Goal: Check status: Check status

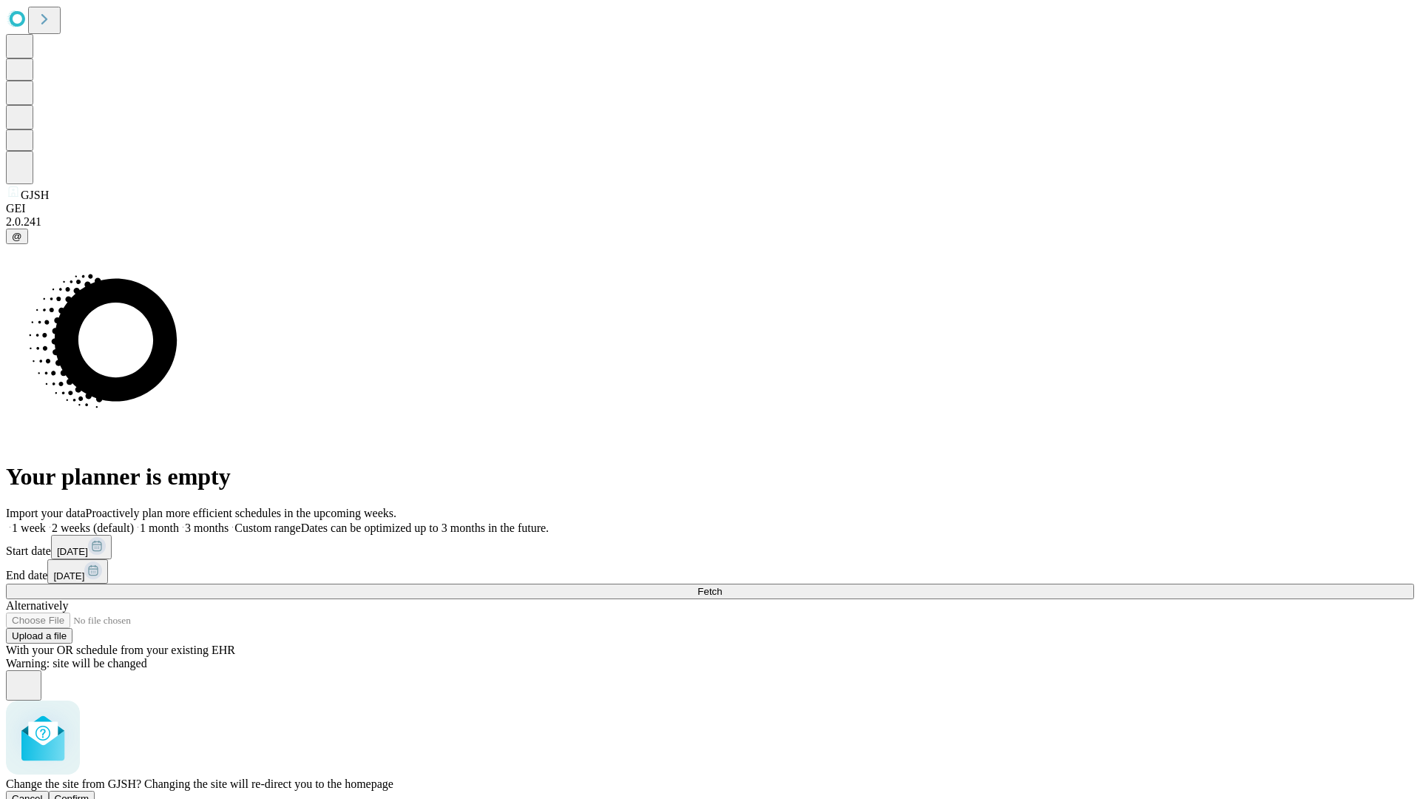
click at [90, 793] on span "Confirm" at bounding box center [72, 798] width 35 height 11
click at [46, 522] on label "1 week" at bounding box center [26, 528] width 40 height 13
click at [722, 586] on span "Fetch" at bounding box center [710, 591] width 24 height 11
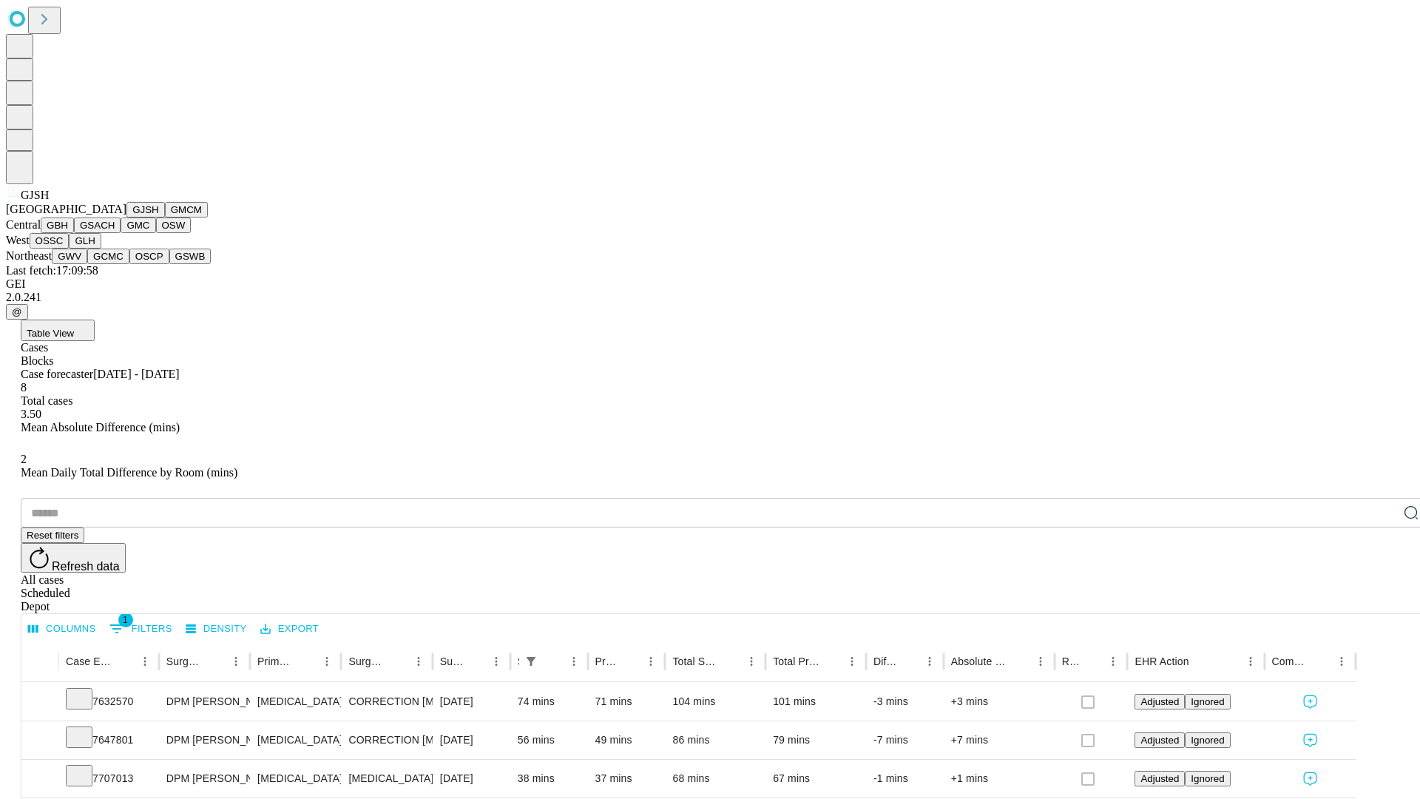
click at [165, 217] on button "GMCM" at bounding box center [186, 210] width 43 height 16
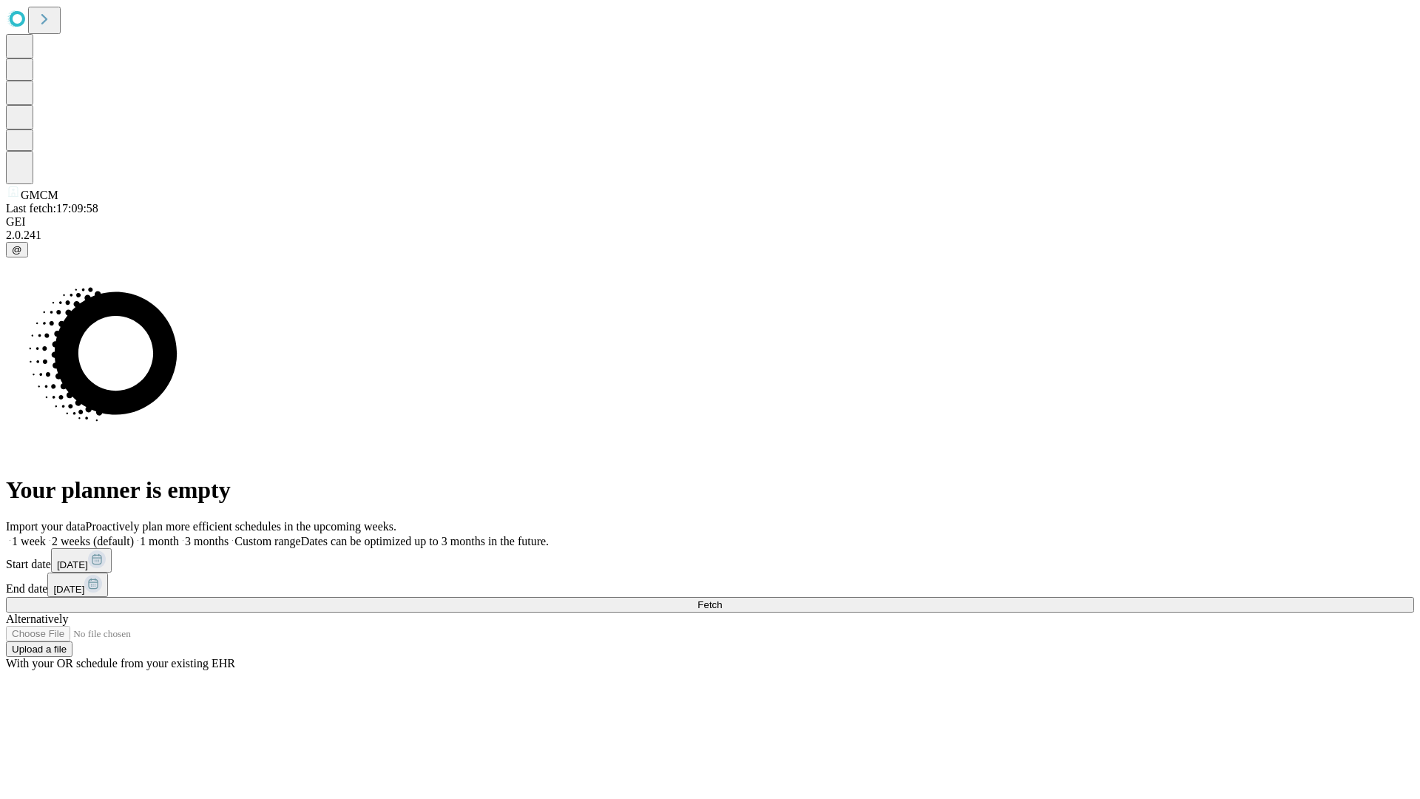
click at [722, 599] on span "Fetch" at bounding box center [710, 604] width 24 height 11
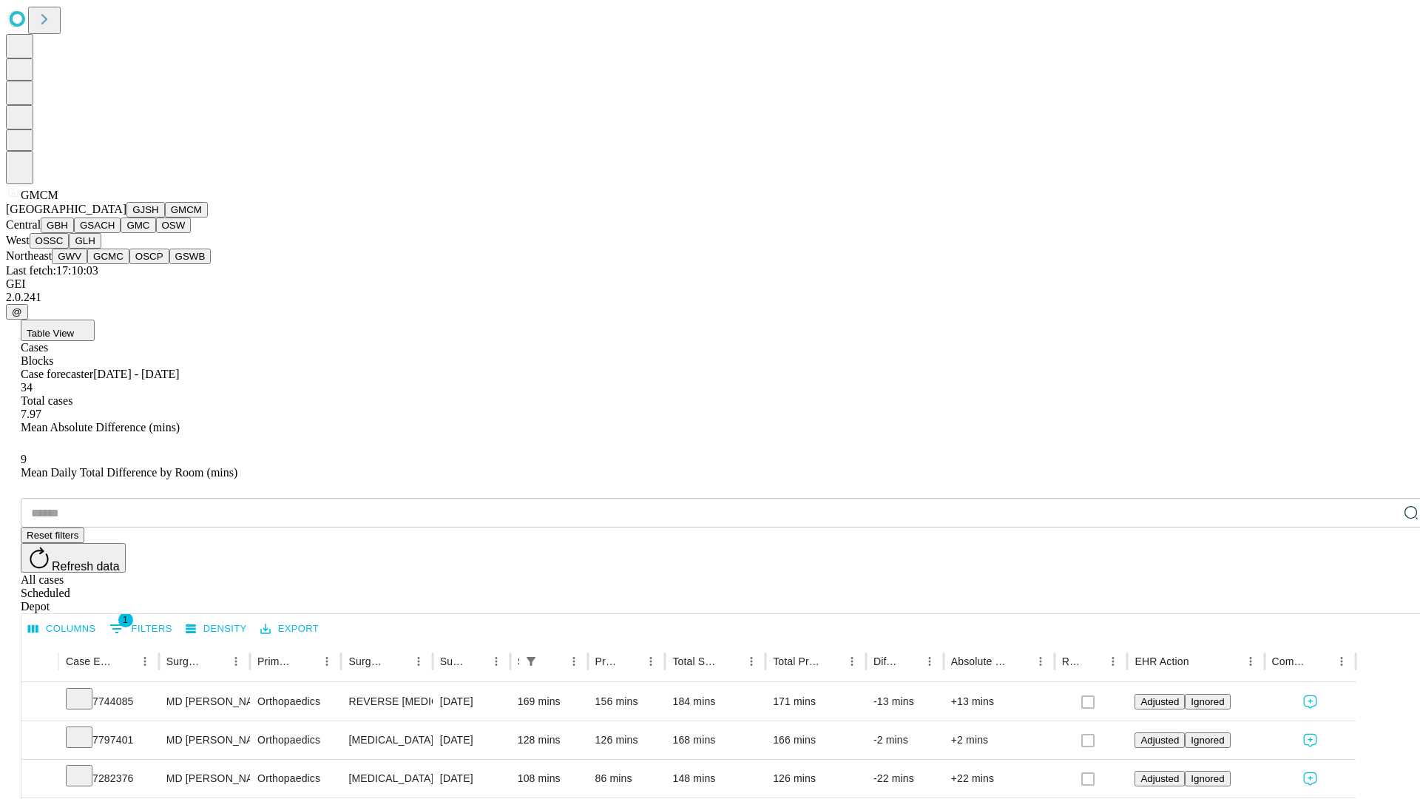
click at [74, 233] on button "GBH" at bounding box center [57, 225] width 33 height 16
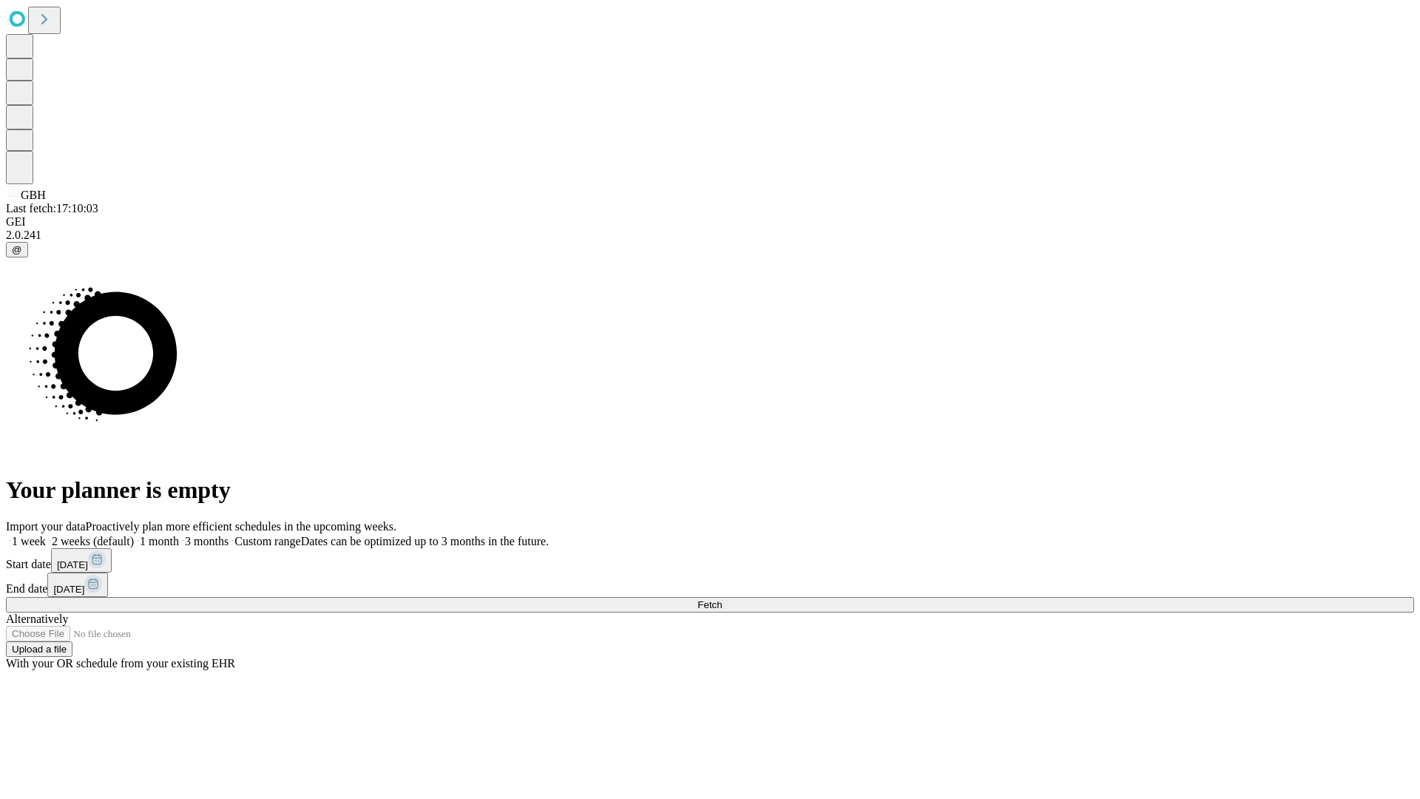
click at [46, 535] on label "1 week" at bounding box center [26, 541] width 40 height 13
click at [722, 599] on span "Fetch" at bounding box center [710, 604] width 24 height 11
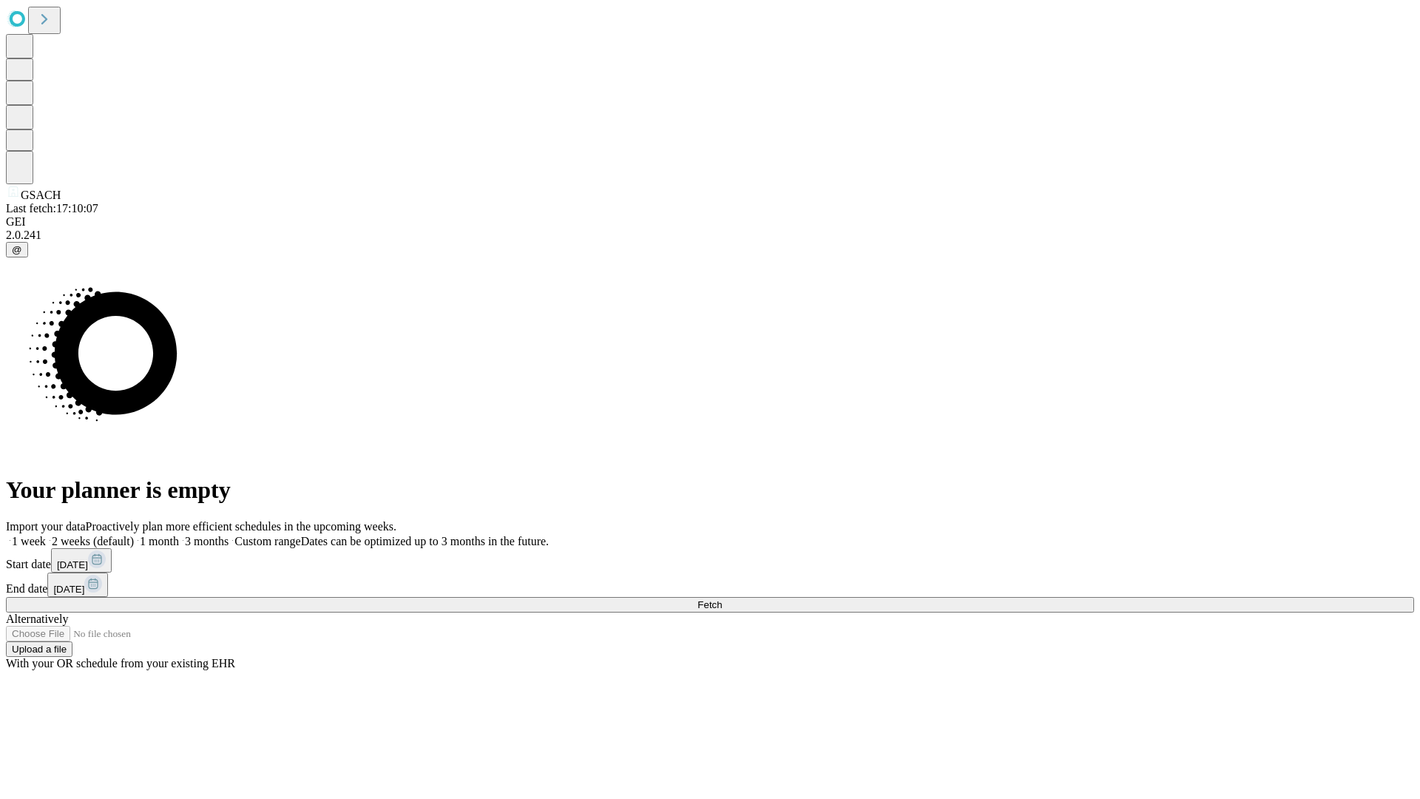
click at [46, 535] on label "1 week" at bounding box center [26, 541] width 40 height 13
click at [722, 599] on span "Fetch" at bounding box center [710, 604] width 24 height 11
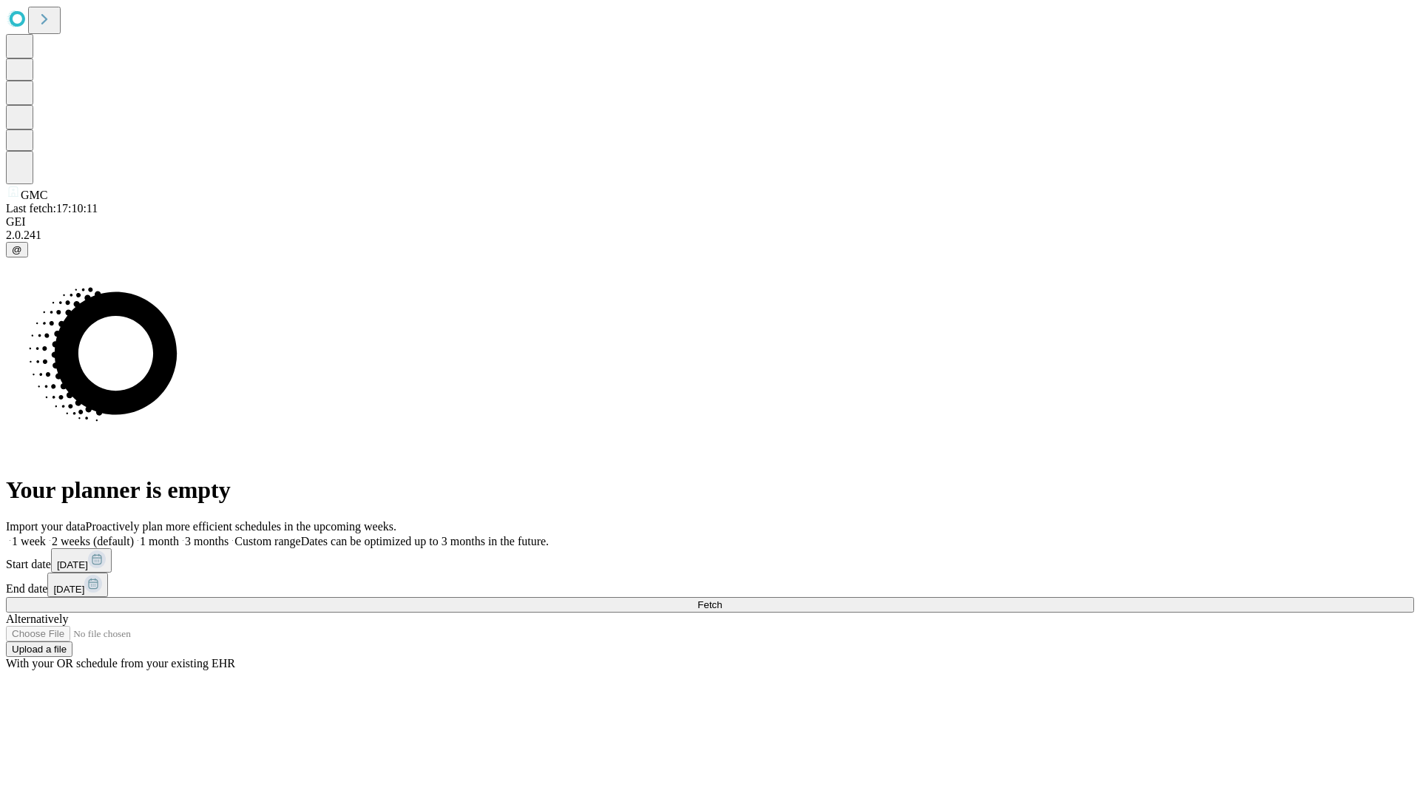
click at [46, 535] on label "1 week" at bounding box center [26, 541] width 40 height 13
click at [722, 599] on span "Fetch" at bounding box center [710, 604] width 24 height 11
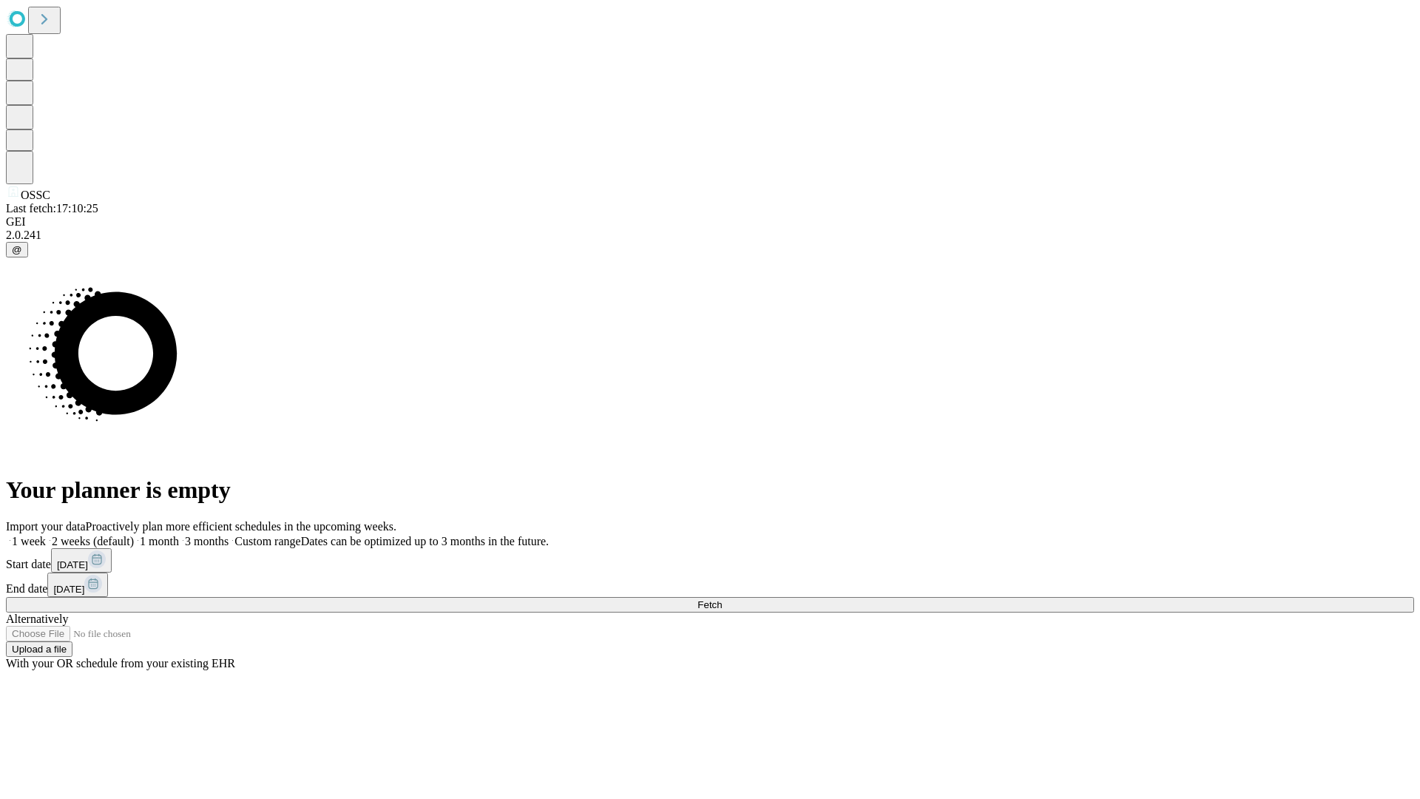
click at [46, 535] on label "1 week" at bounding box center [26, 541] width 40 height 13
click at [722, 599] on span "Fetch" at bounding box center [710, 604] width 24 height 11
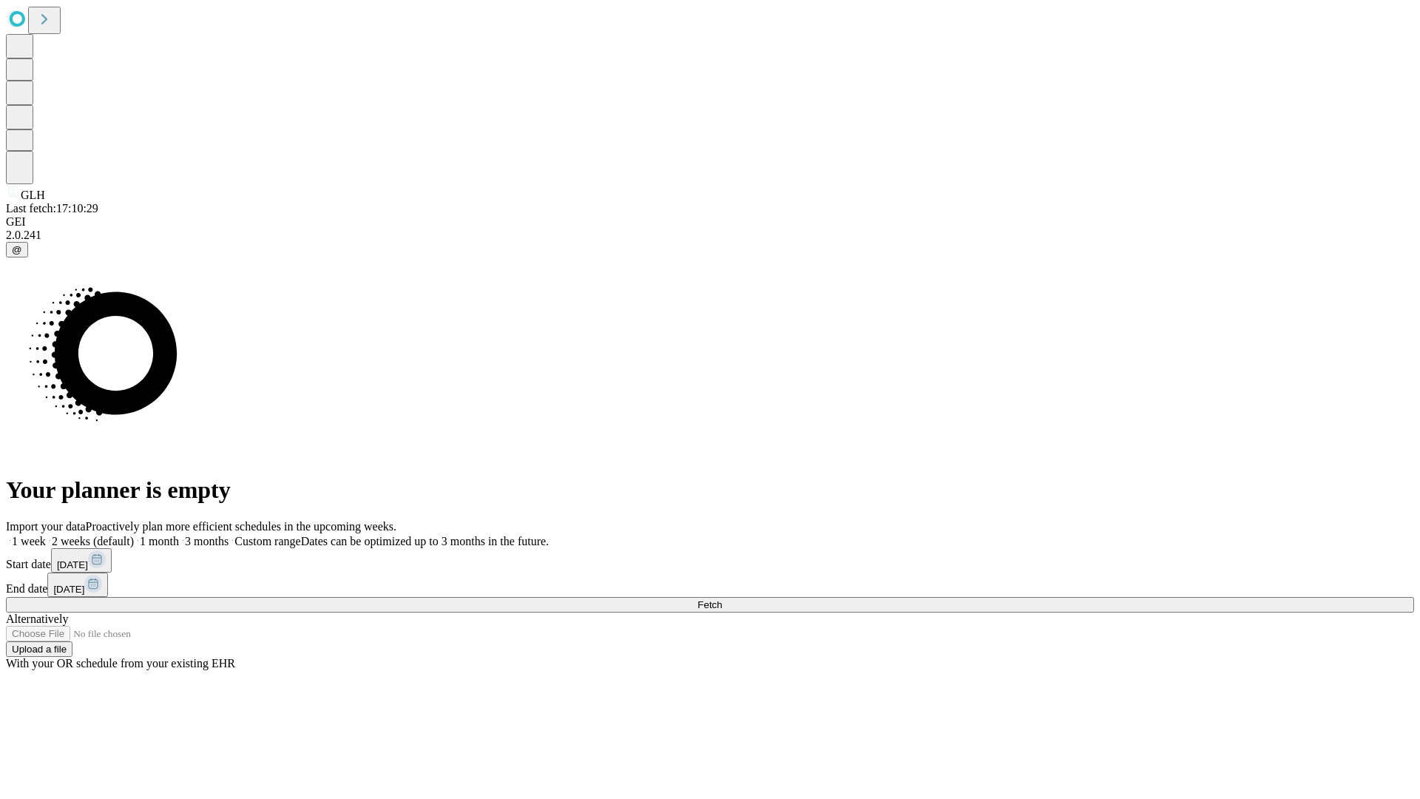
click at [722, 599] on span "Fetch" at bounding box center [710, 604] width 24 height 11
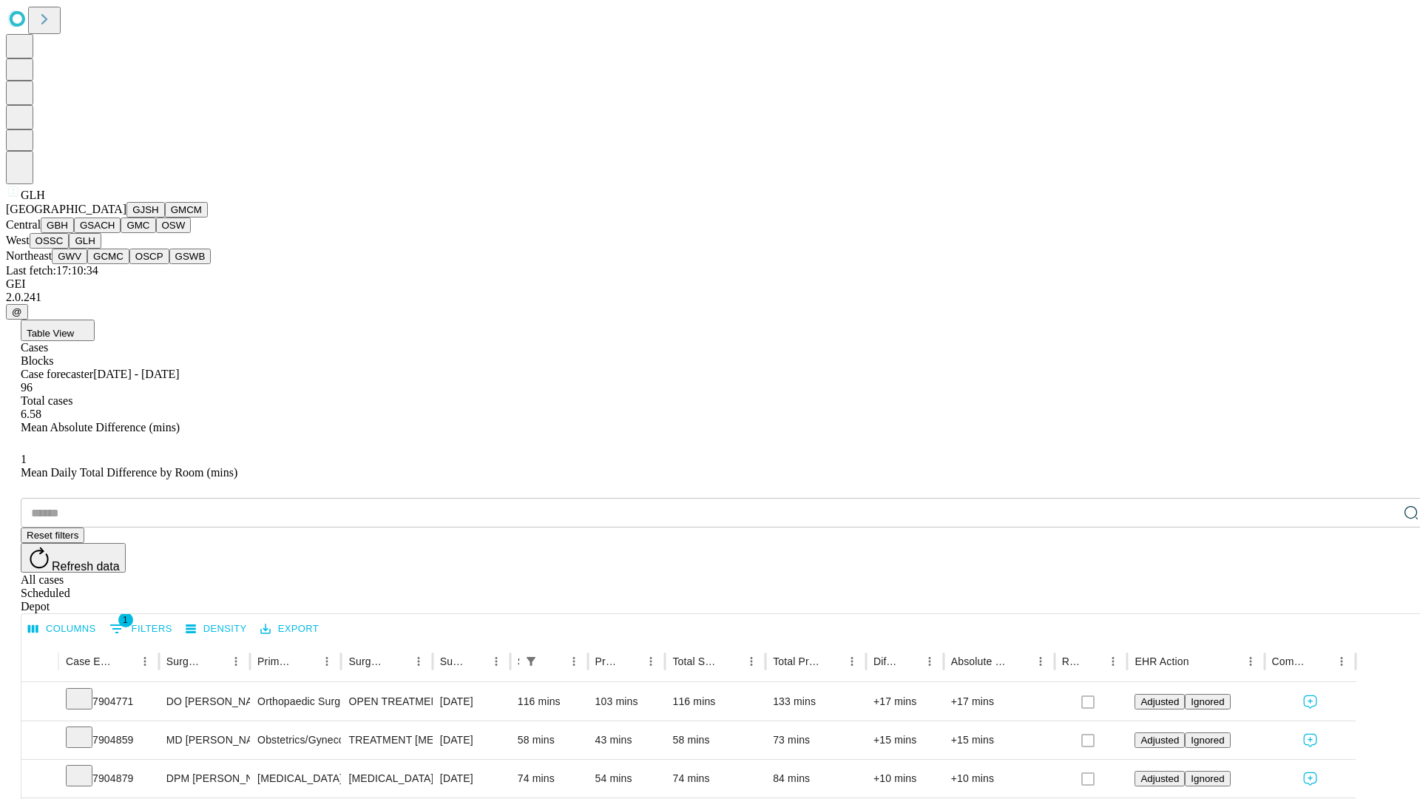
click at [87, 264] on button "GWV" at bounding box center [70, 257] width 36 height 16
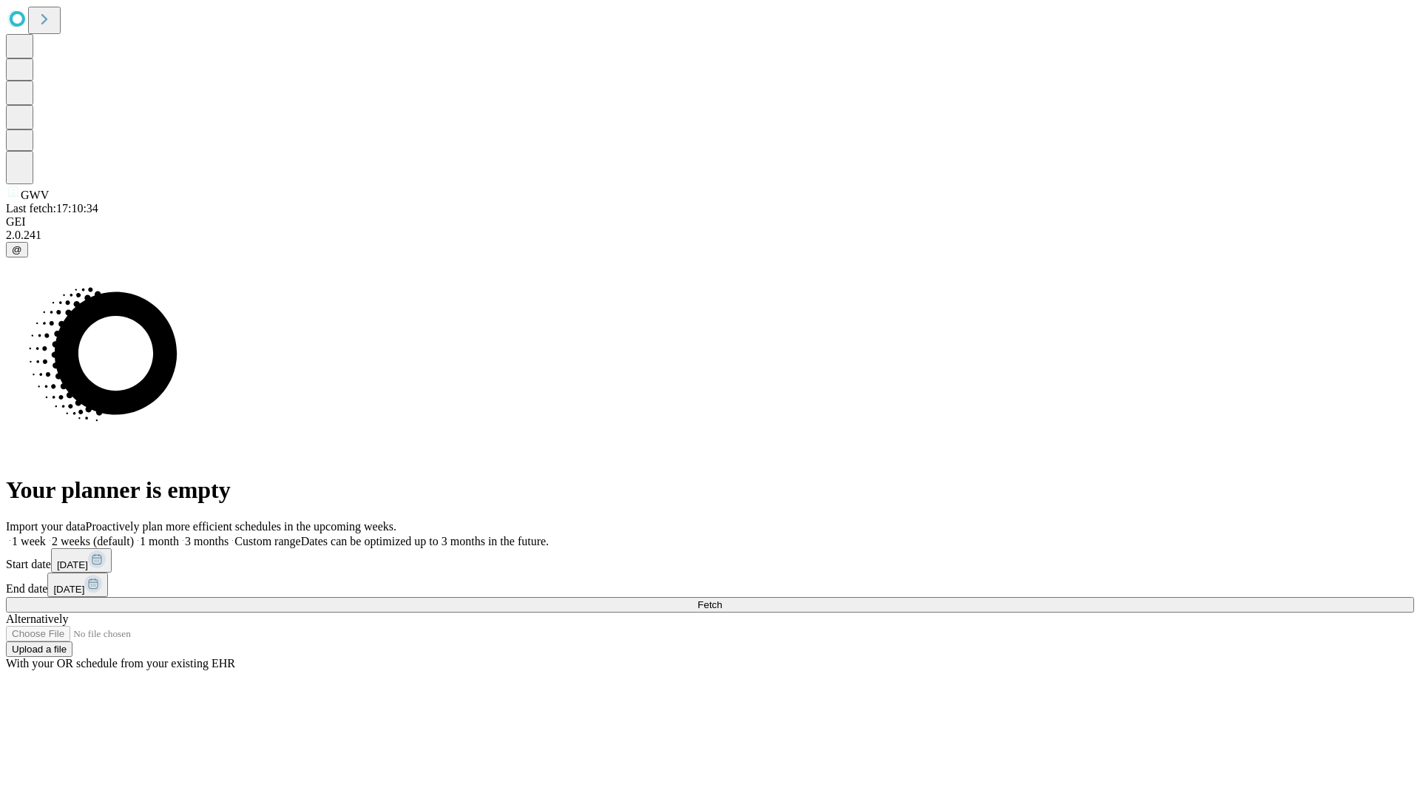
click at [46, 535] on label "1 week" at bounding box center [26, 541] width 40 height 13
click at [722, 599] on span "Fetch" at bounding box center [710, 604] width 24 height 11
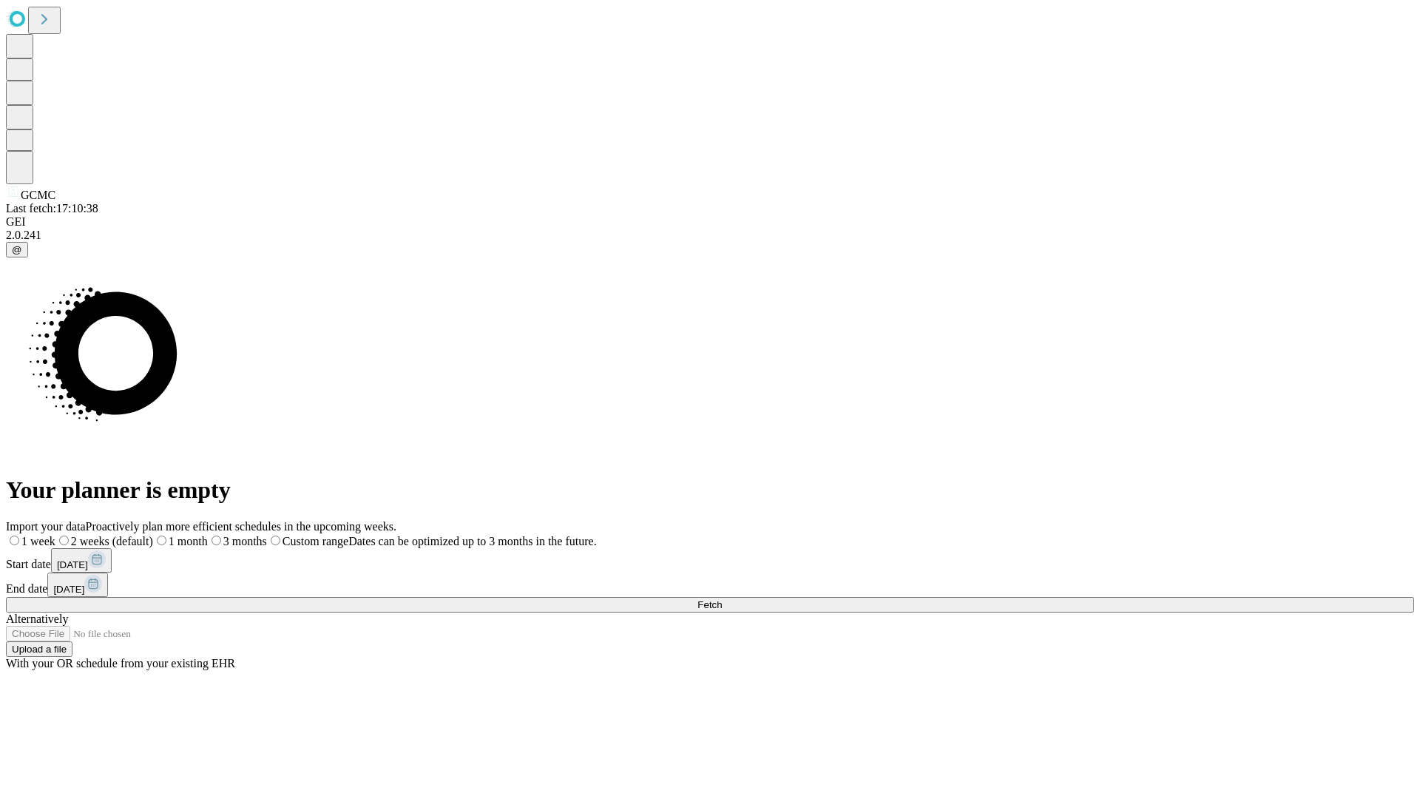
click at [55, 535] on label "1 week" at bounding box center [31, 541] width 50 height 13
click at [722, 599] on span "Fetch" at bounding box center [710, 604] width 24 height 11
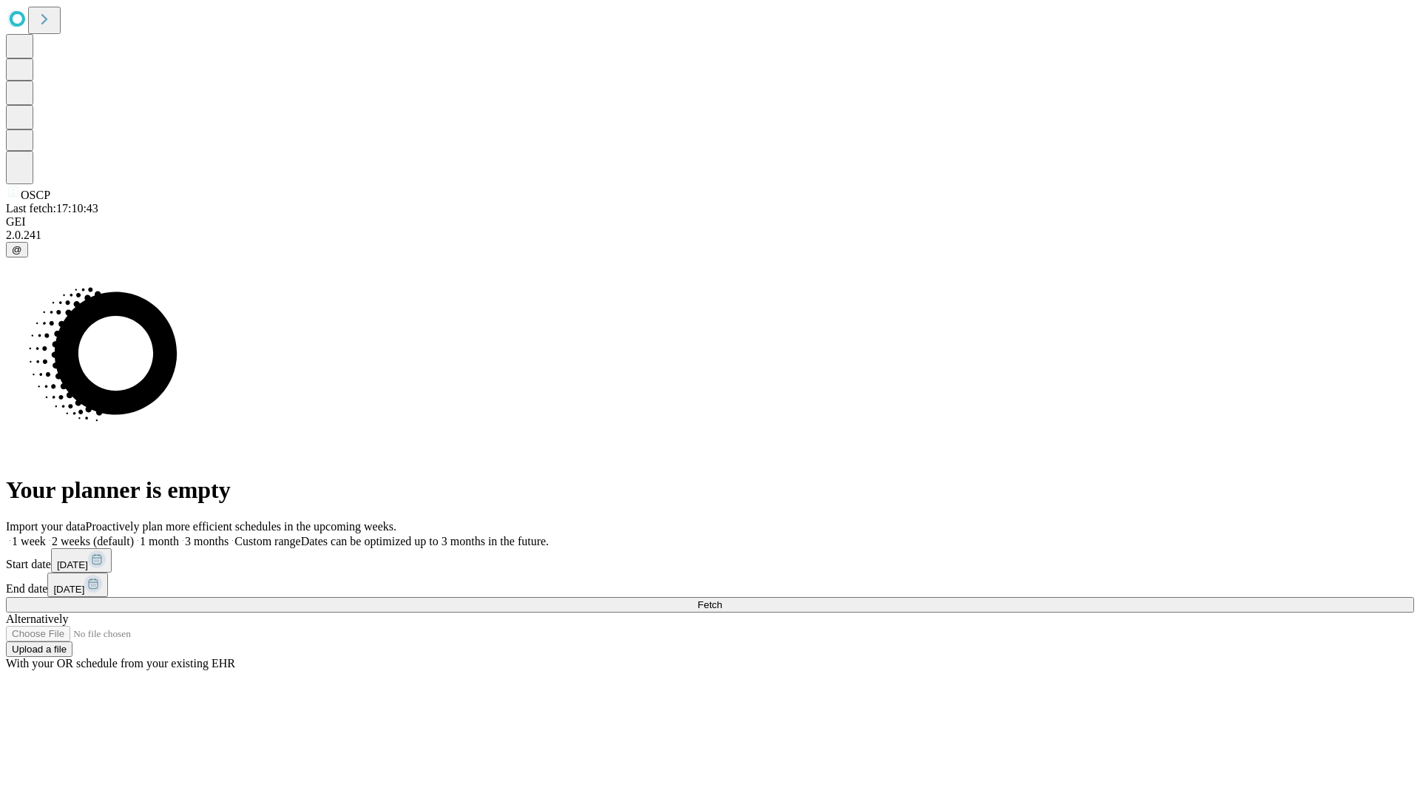
click at [46, 535] on label "1 week" at bounding box center [26, 541] width 40 height 13
click at [722, 599] on span "Fetch" at bounding box center [710, 604] width 24 height 11
